Goal: Task Accomplishment & Management: Use online tool/utility

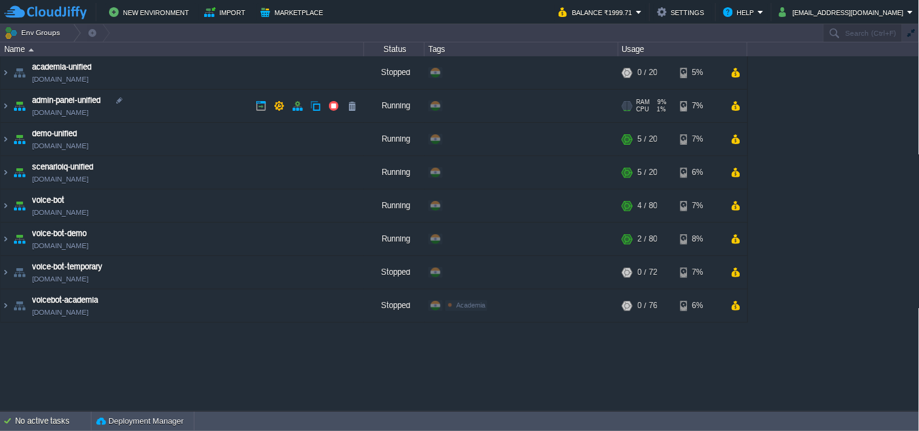
click at [4, 104] on img at bounding box center [6, 106] width 10 height 33
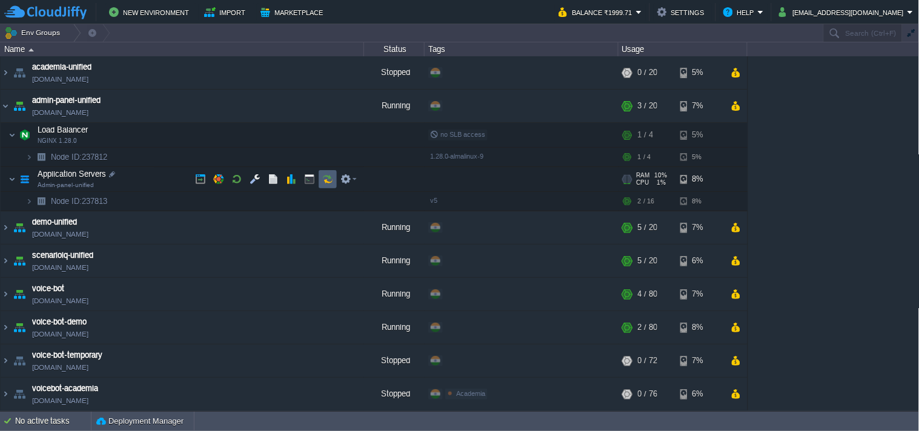
click at [328, 185] on td at bounding box center [328, 179] width 18 height 18
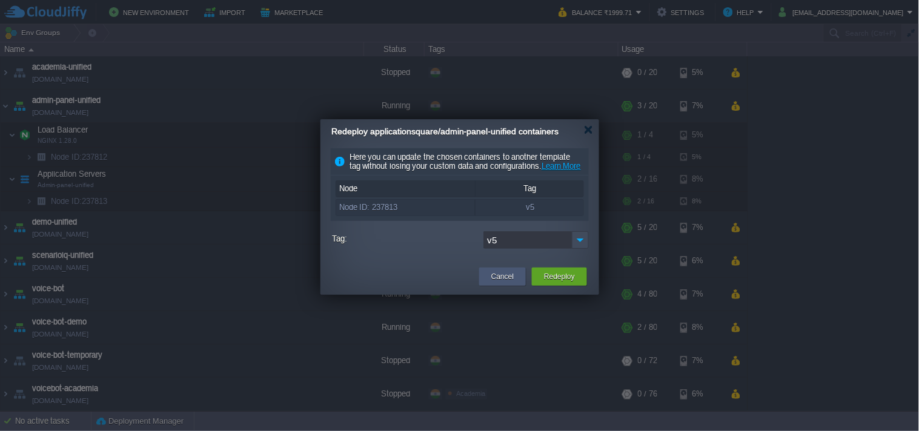
click at [524, 286] on div "Cancel" at bounding box center [502, 277] width 47 height 18
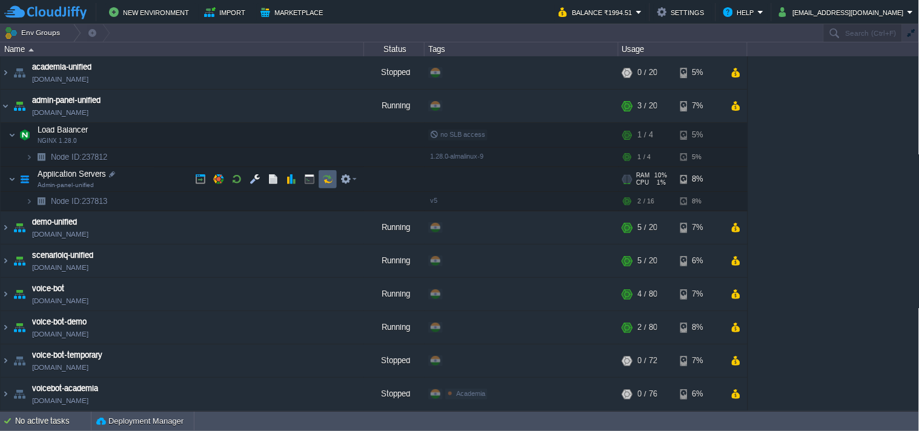
click at [328, 181] on button "button" at bounding box center [327, 179] width 11 height 11
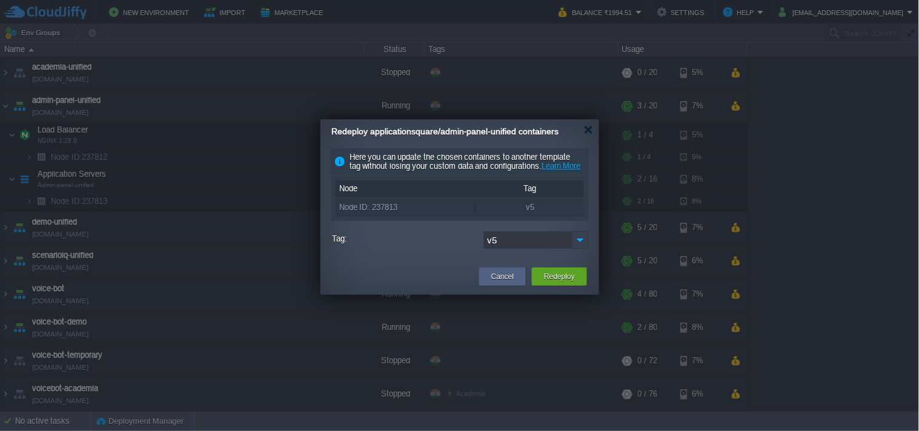
click at [588, 249] on img at bounding box center [580, 240] width 17 height 18
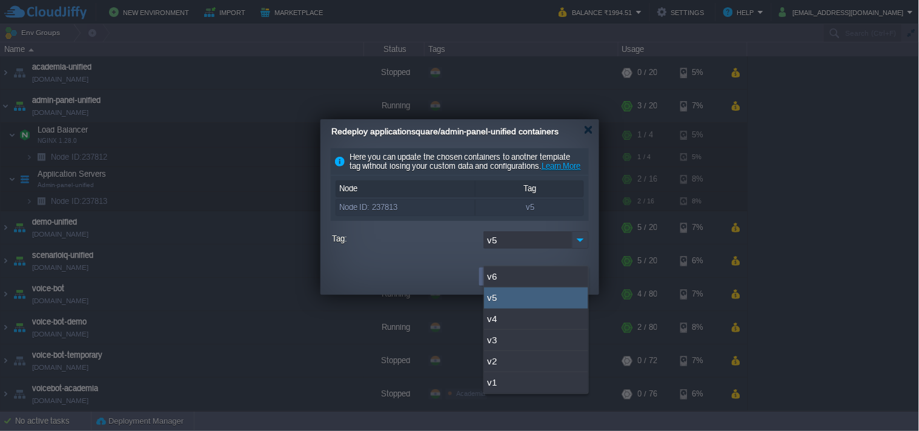
click at [580, 249] on img at bounding box center [580, 240] width 17 height 18
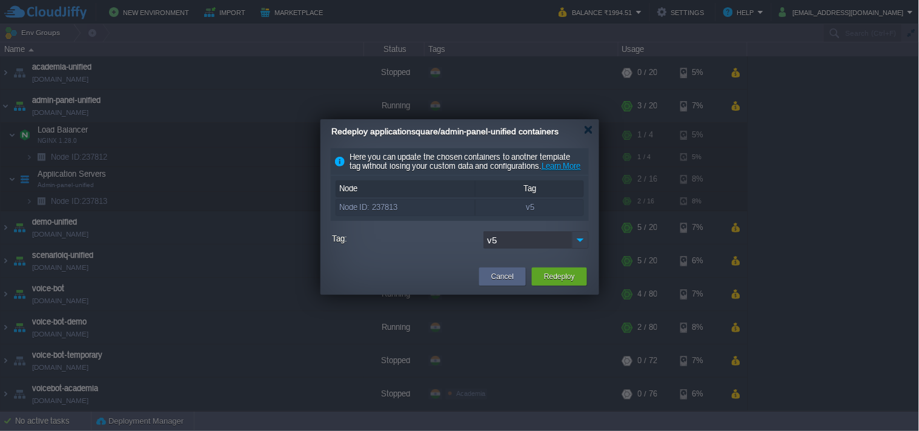
click at [580, 249] on img at bounding box center [580, 240] width 17 height 18
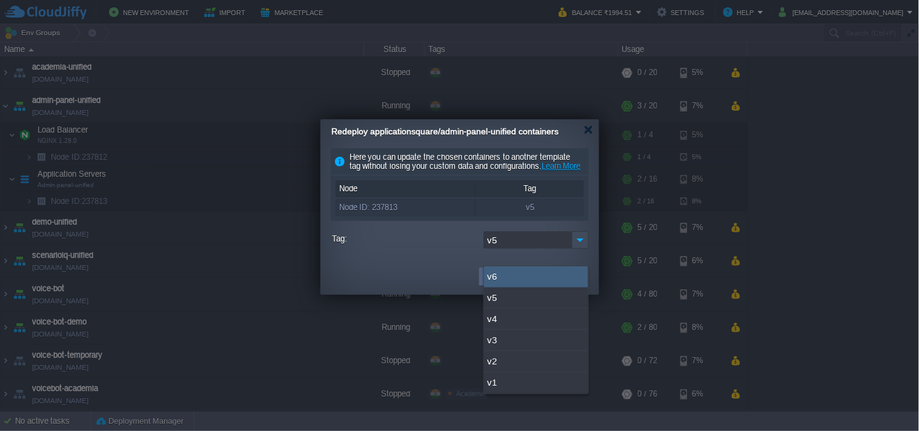
click at [536, 279] on div "v6" at bounding box center [536, 277] width 104 height 21
type input "v6"
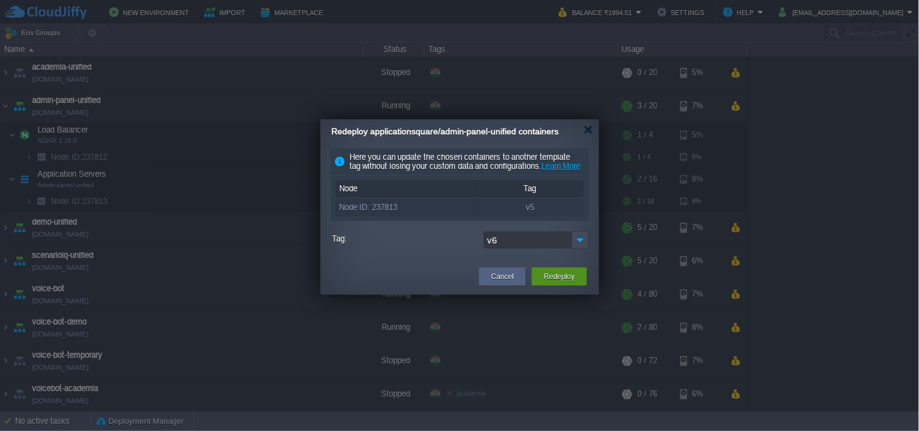
click at [554, 286] on div "Redeploy" at bounding box center [559, 277] width 37 height 18
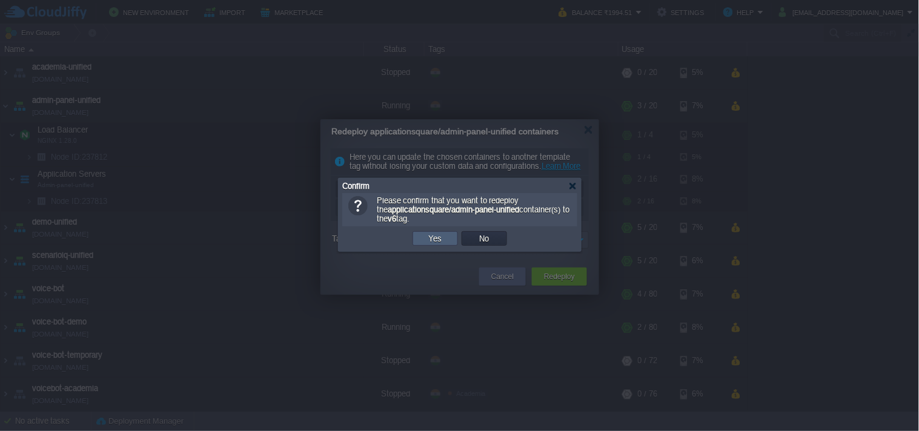
click at [452, 245] on td "Yes" at bounding box center [435, 238] width 45 height 15
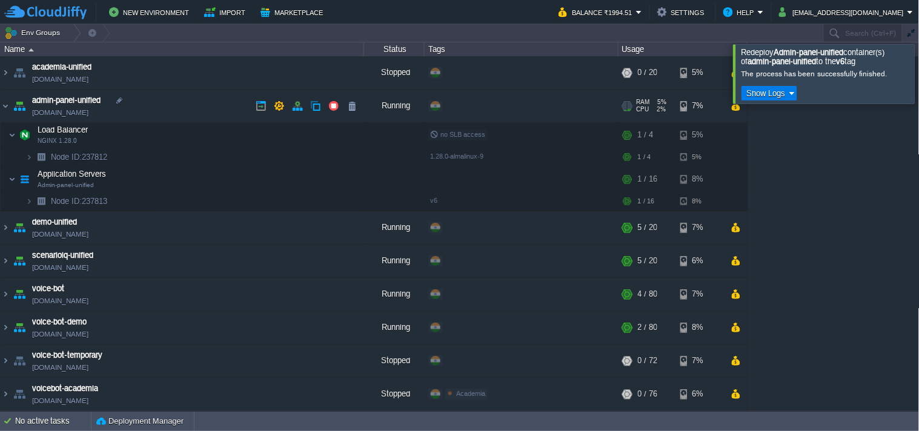
click at [73, 113] on link "[DOMAIN_NAME]" at bounding box center [60, 113] width 56 height 12
